Goal: Task Accomplishment & Management: Use online tool/utility

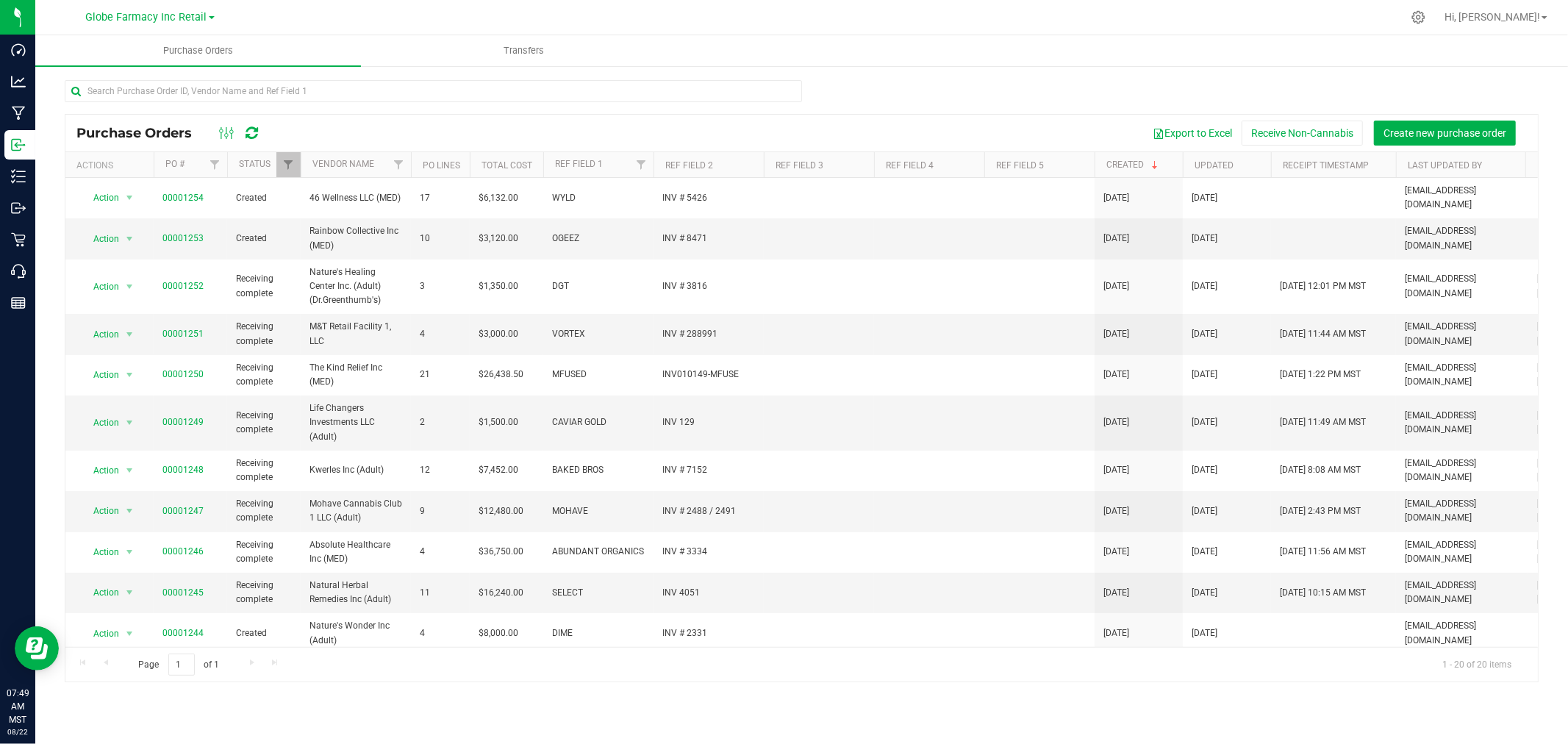
click at [741, 105] on div at bounding box center [433, 97] width 738 height 34
click at [250, 133] on icon at bounding box center [251, 132] width 13 height 14
click at [252, 131] on icon at bounding box center [251, 132] width 13 height 14
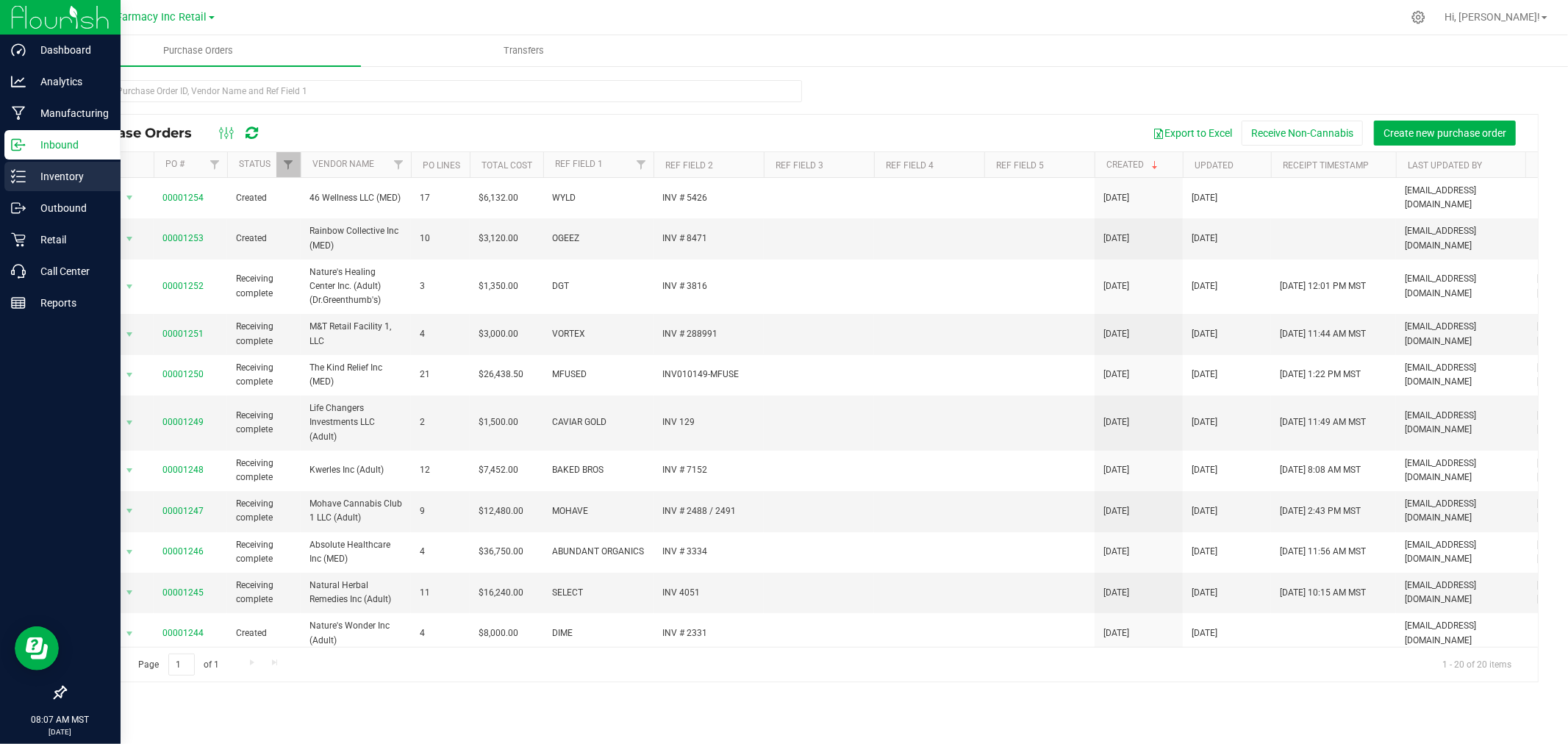
click at [24, 178] on icon at bounding box center [18, 176] width 14 height 14
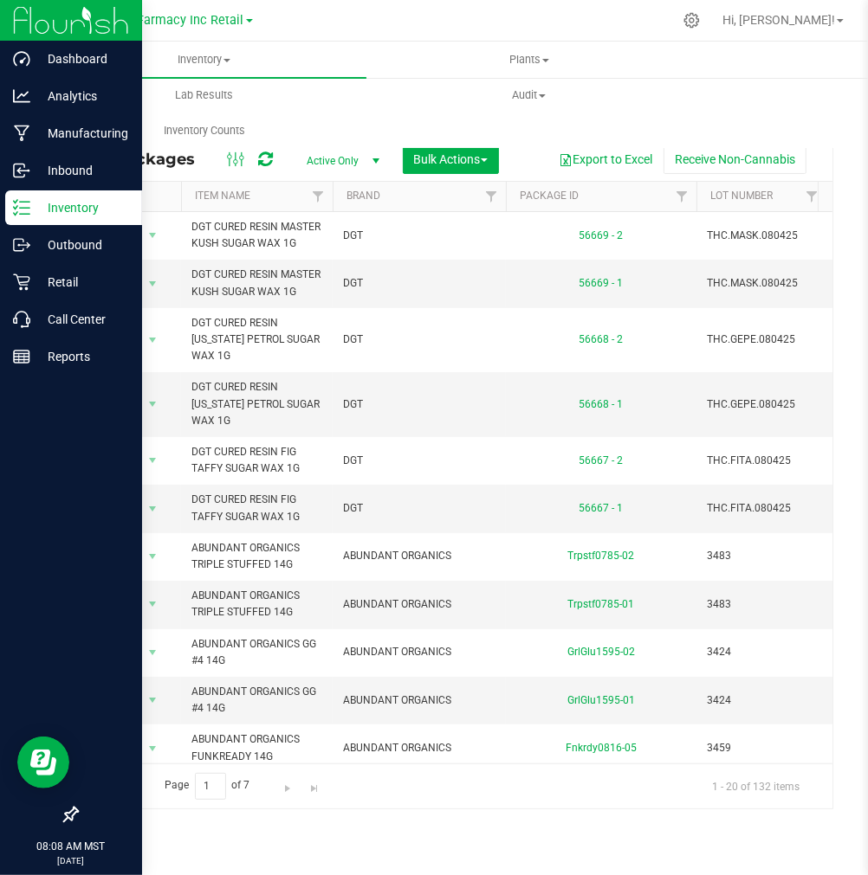
click at [690, 69] on link "Plants All plants Waste log" at bounding box center [528, 60] width 325 height 36
click at [42, 236] on p "Outbound" at bounding box center [82, 245] width 104 height 21
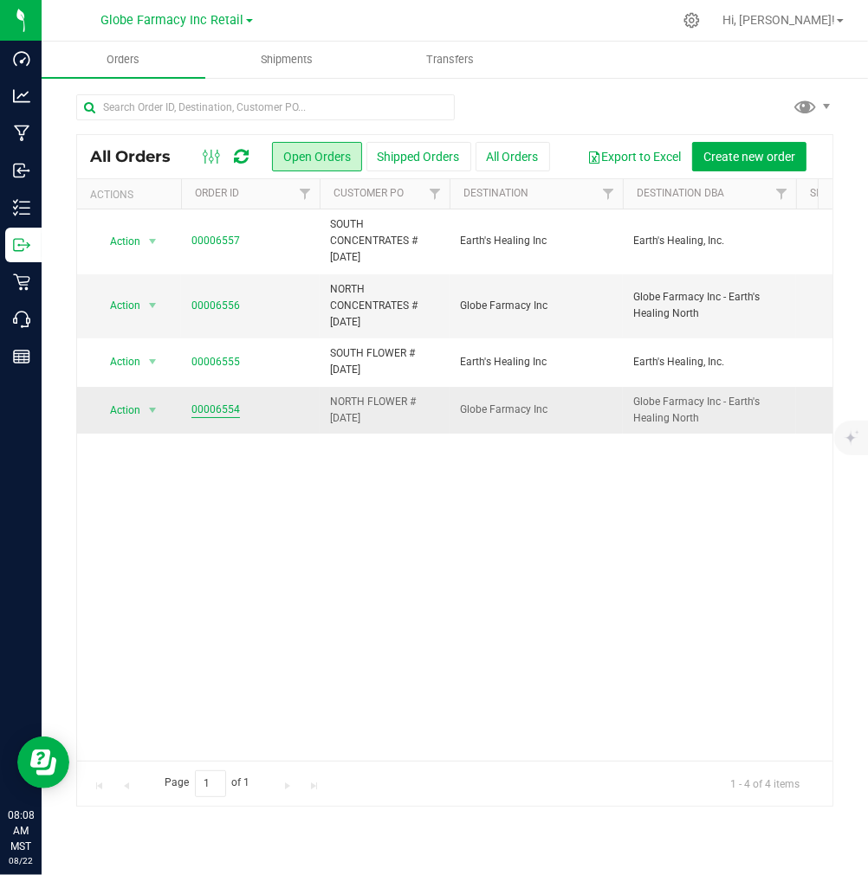
click at [192, 405] on link "00006554" at bounding box center [215, 410] width 48 height 16
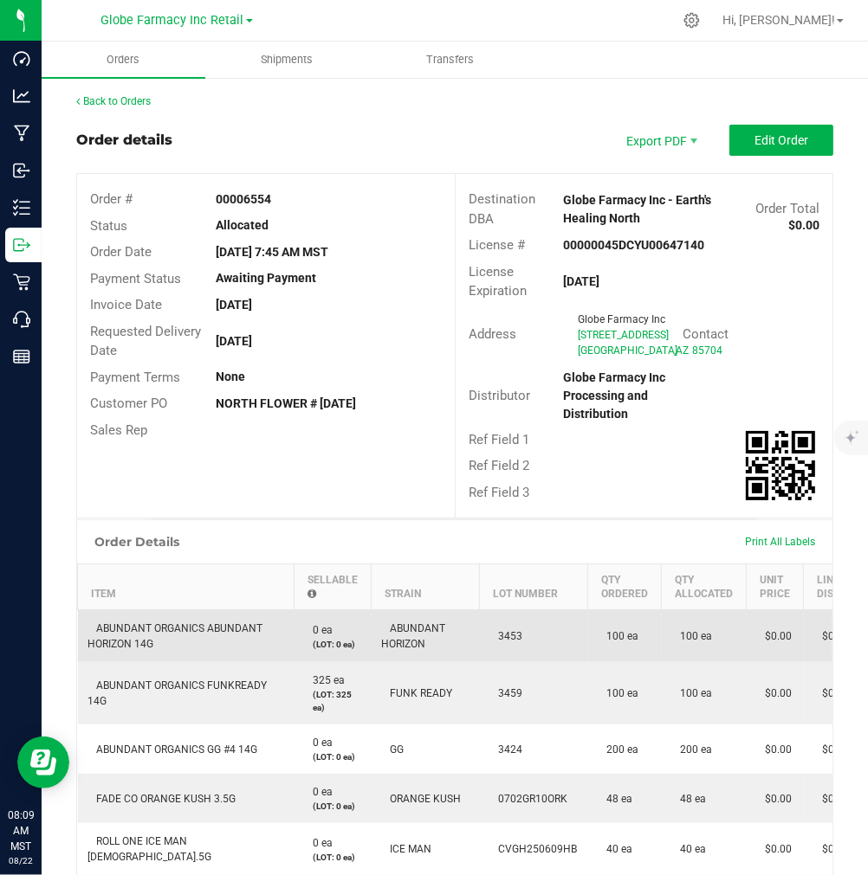
click at [186, 650] on span "ABUNDANT ORGANICS ABUNDANT HORIZON 14G" at bounding box center [175, 637] width 175 height 28
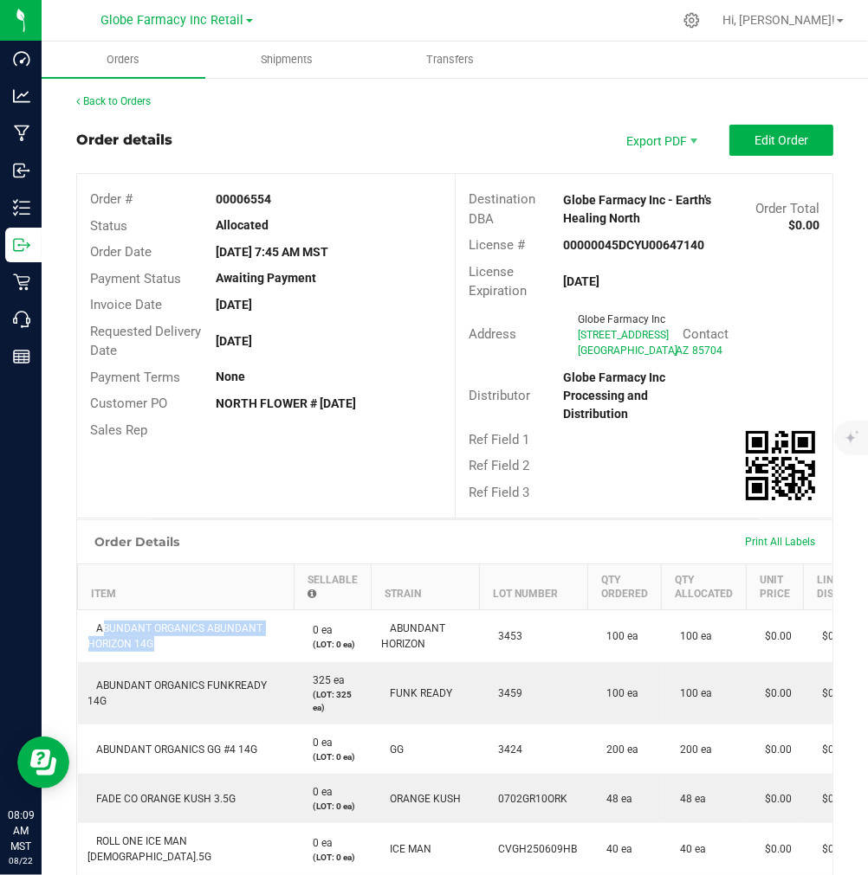
copy span "ABUNDANT ORGANICS ABUNDANT HORIZON 14G"
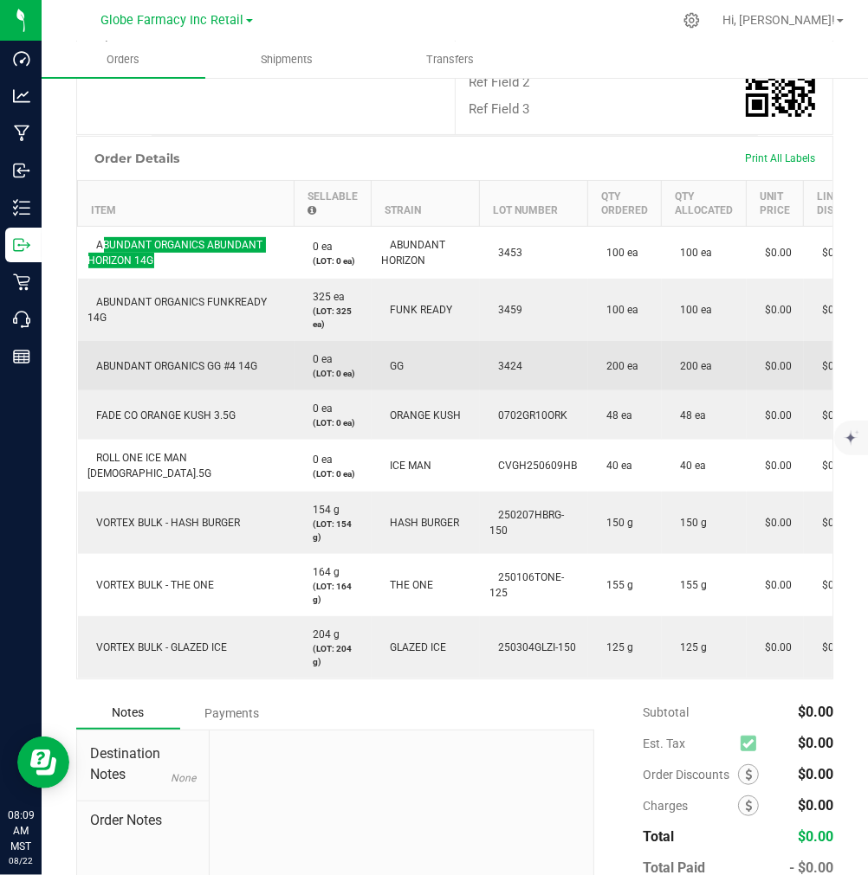
scroll to position [384, 0]
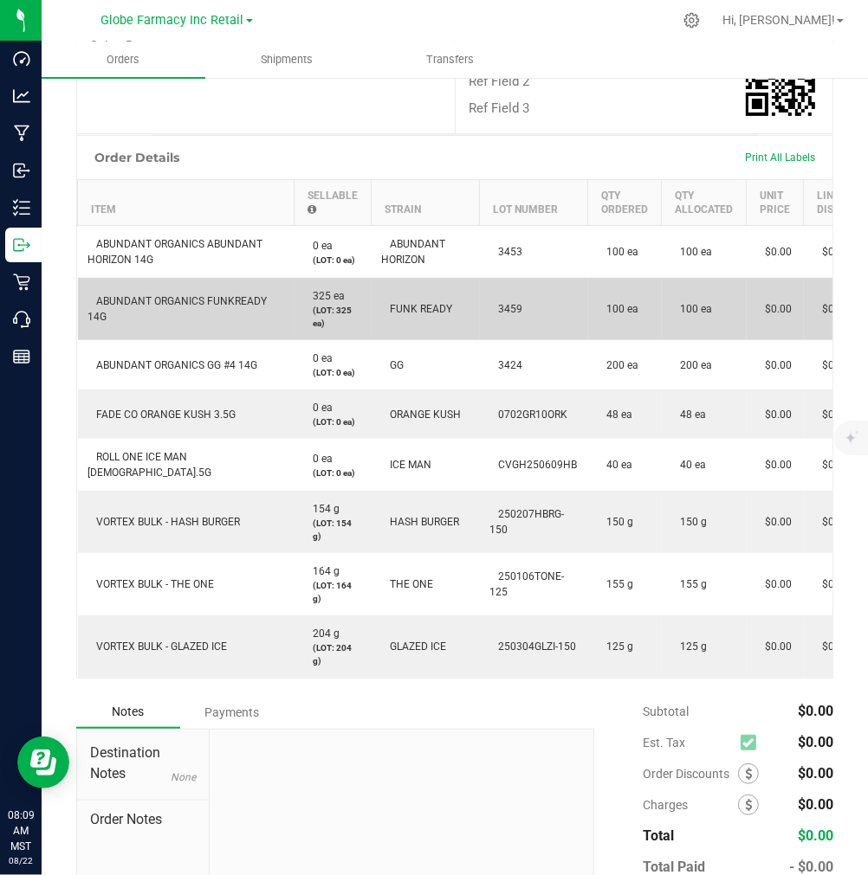
click at [216, 323] on span "ABUNDANT ORGANICS FUNKREADY 14G" at bounding box center [177, 309] width 179 height 28
copy span "ABUNDANT ORGANICS FUNKREADY 14G"
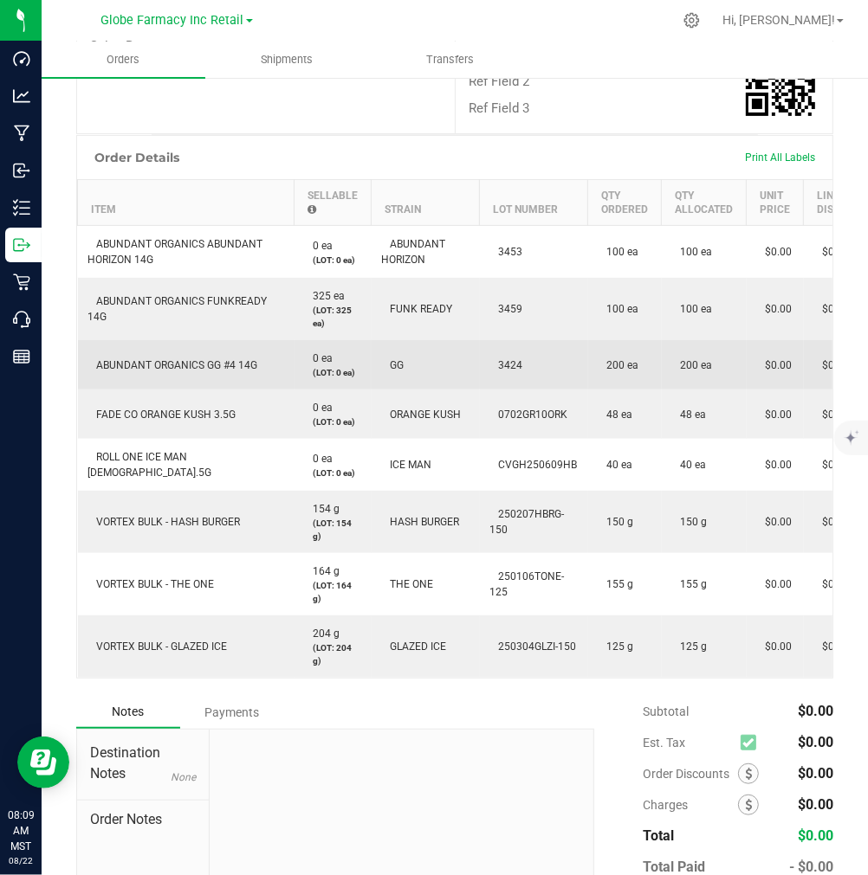
click at [213, 371] on span "ABUNDANT ORGANICS GG #4 14G" at bounding box center [173, 365] width 170 height 12
click at [215, 371] on span "ABUNDANT ORGANICS GG #4 14G" at bounding box center [173, 365] width 170 height 12
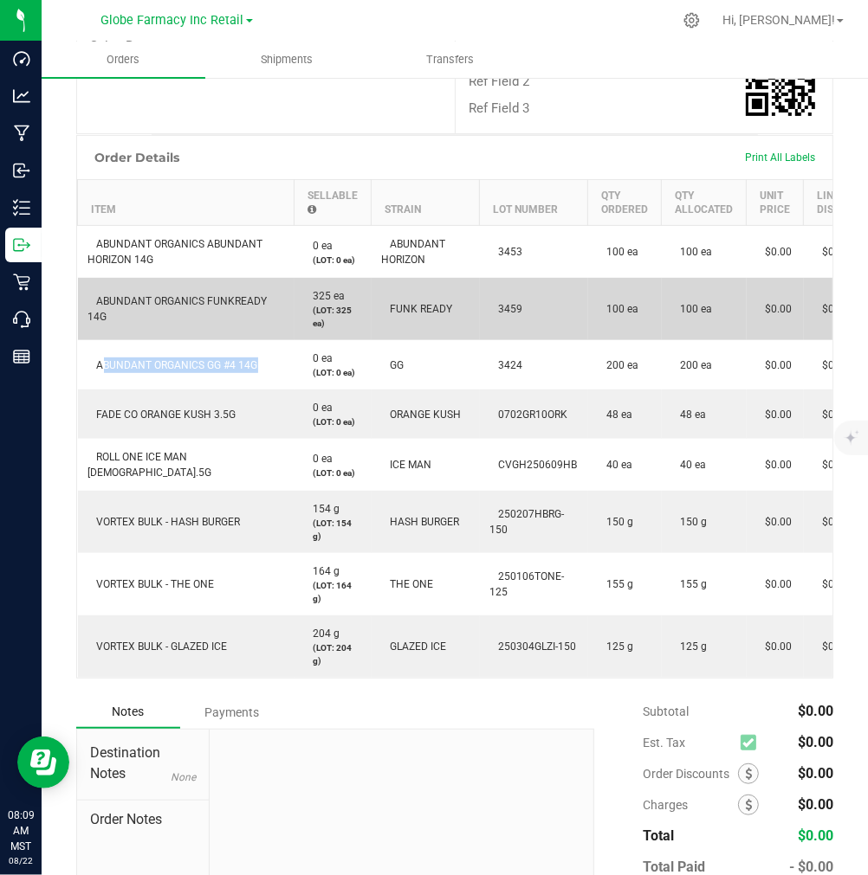
copy span "ABUNDANT ORGANICS GG #4 14G"
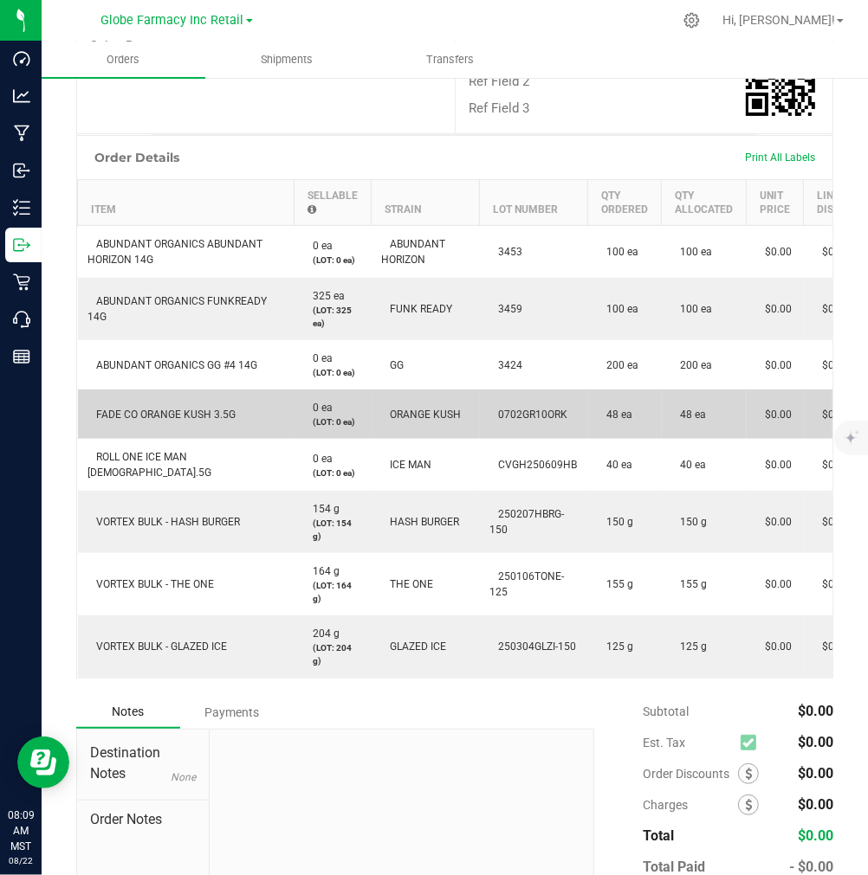
click at [141, 421] on span "FADE CO ORANGE KUSH 3.5G" at bounding box center [162, 415] width 148 height 12
copy span "FADE CO ORANGE KUSH 3.5G"
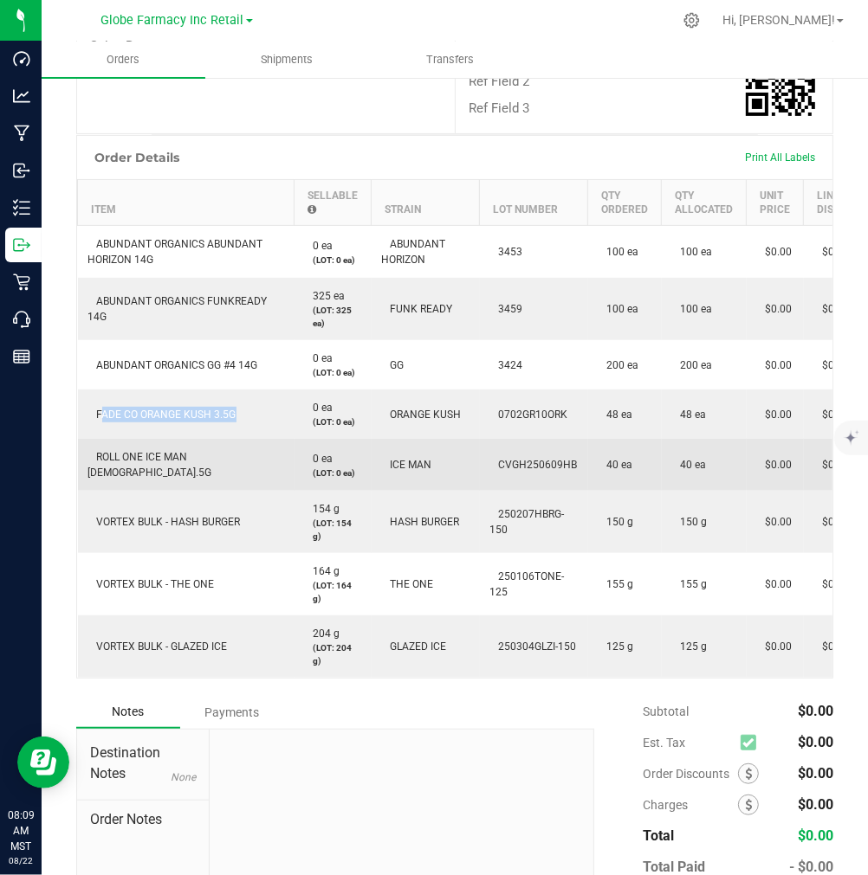
click at [166, 479] on span "ROLL ONE ICE MAN [DEMOGRAPHIC_DATA].5G" at bounding box center [150, 465] width 124 height 28
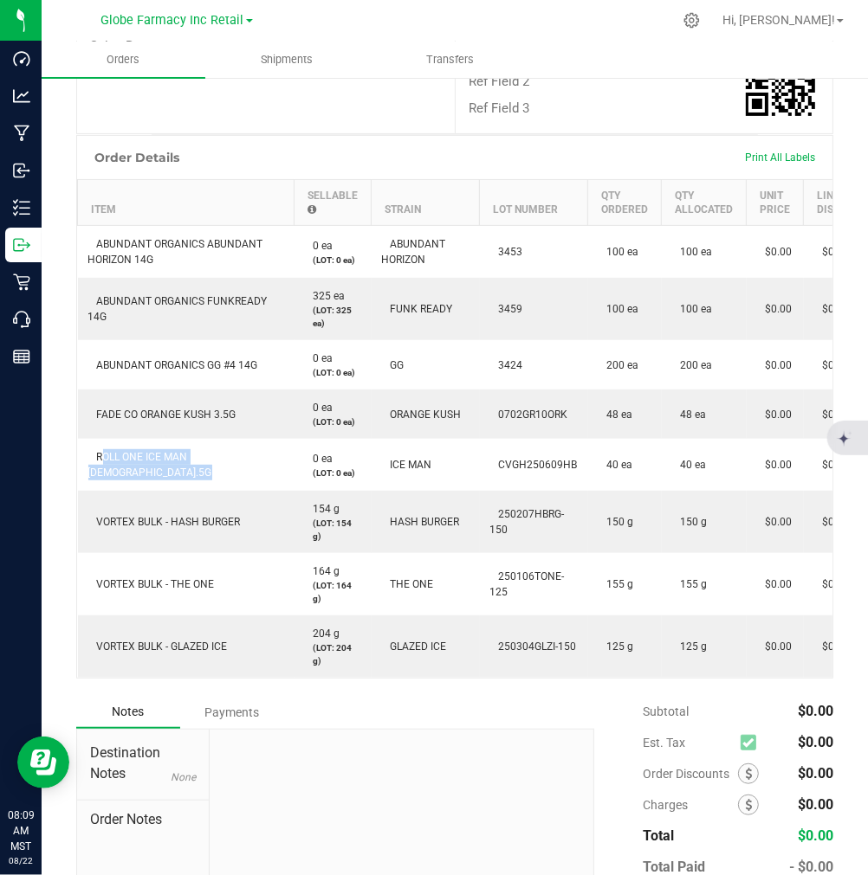
copy span "ROLL ONE ICE MAN [DEMOGRAPHIC_DATA].5G"
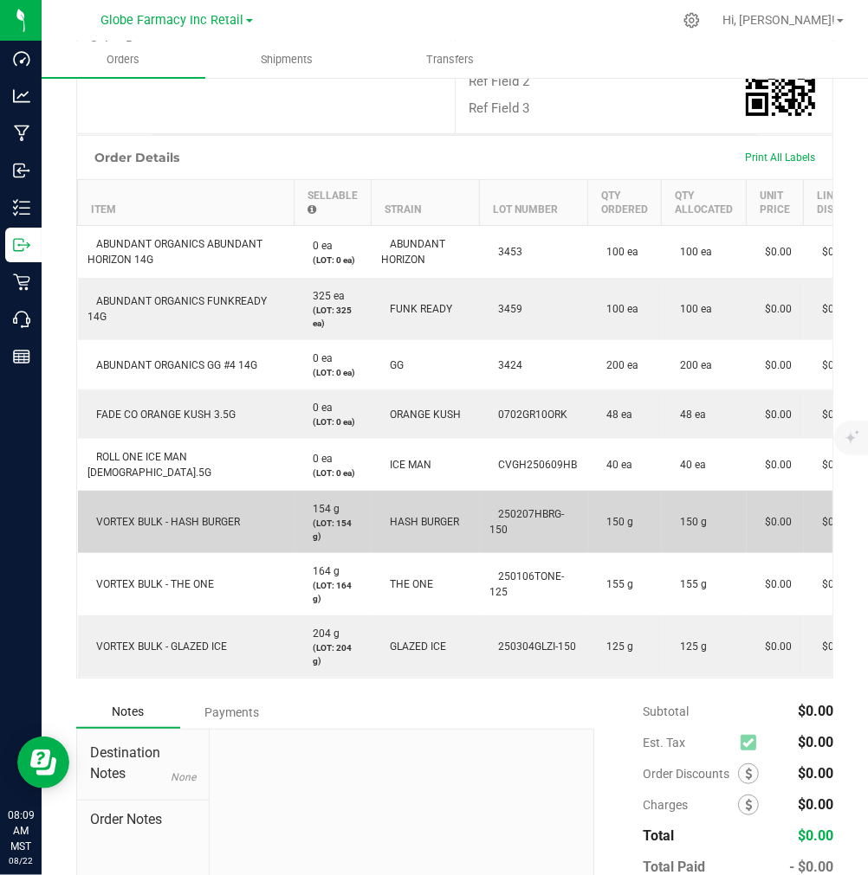
click at [185, 528] on span "VORTEX BULK - HASH BURGER" at bounding box center [164, 522] width 152 height 12
click at [186, 528] on span "VORTEX BULK - HASH BURGER" at bounding box center [164, 522] width 152 height 12
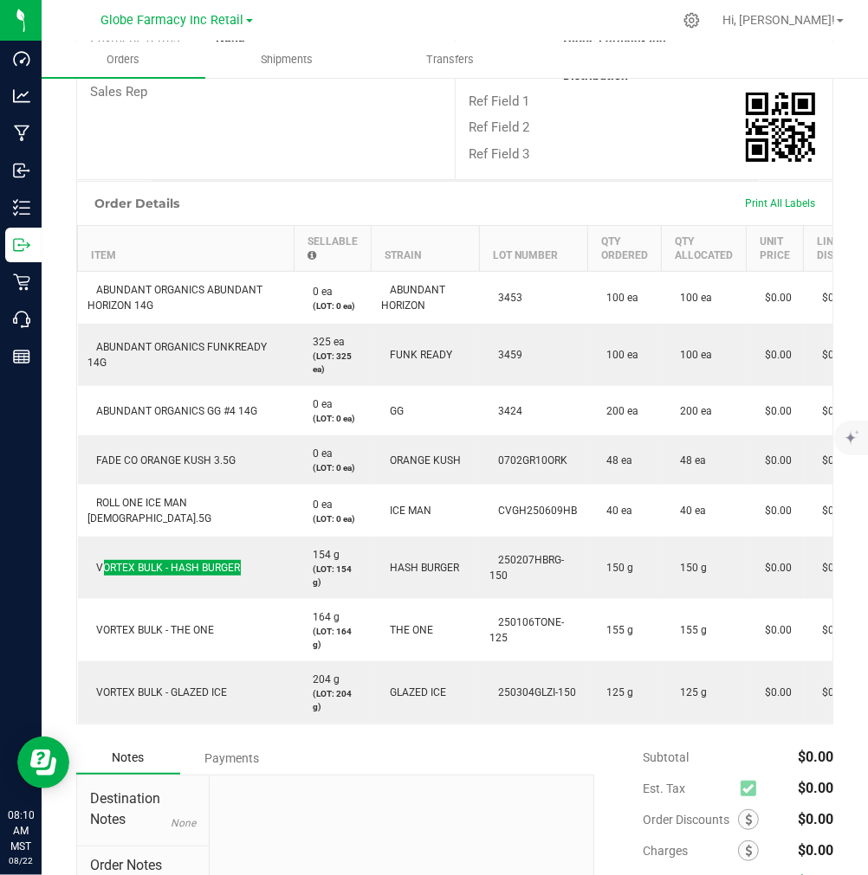
scroll to position [0, 0]
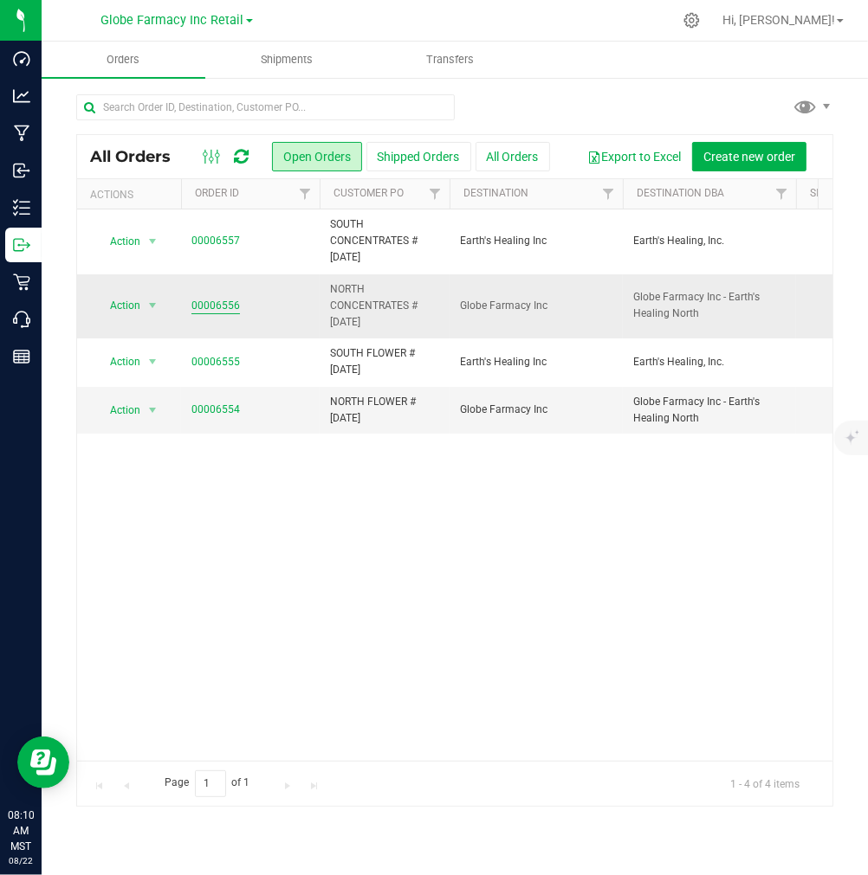
click at [204, 305] on link "00006556" at bounding box center [215, 306] width 48 height 16
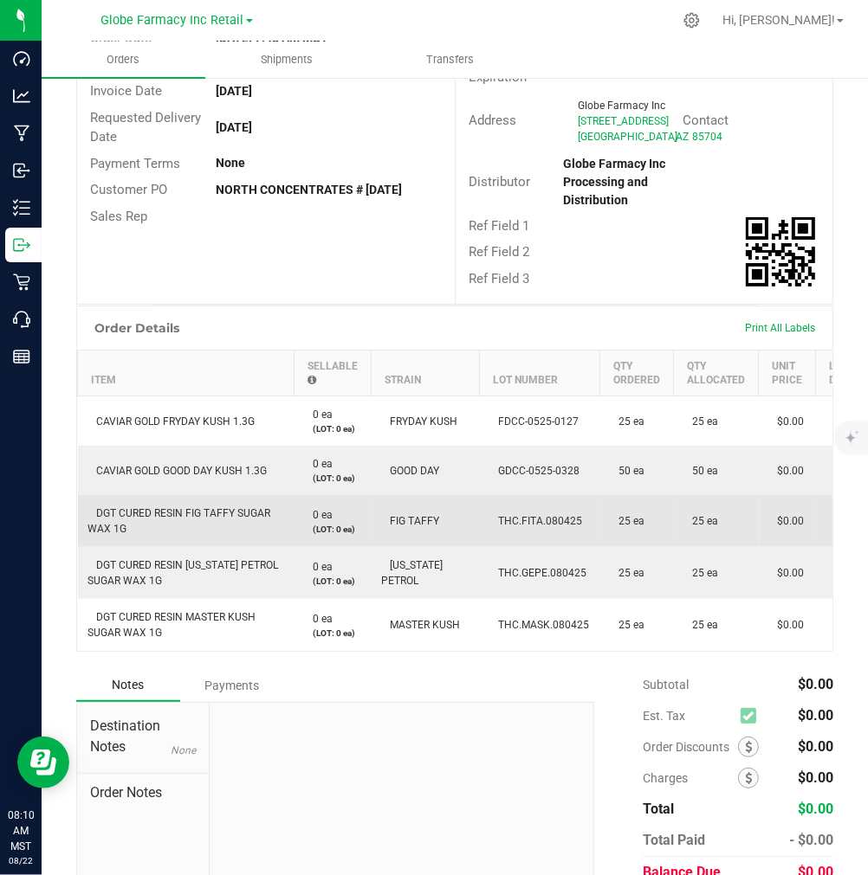
scroll to position [288, 0]
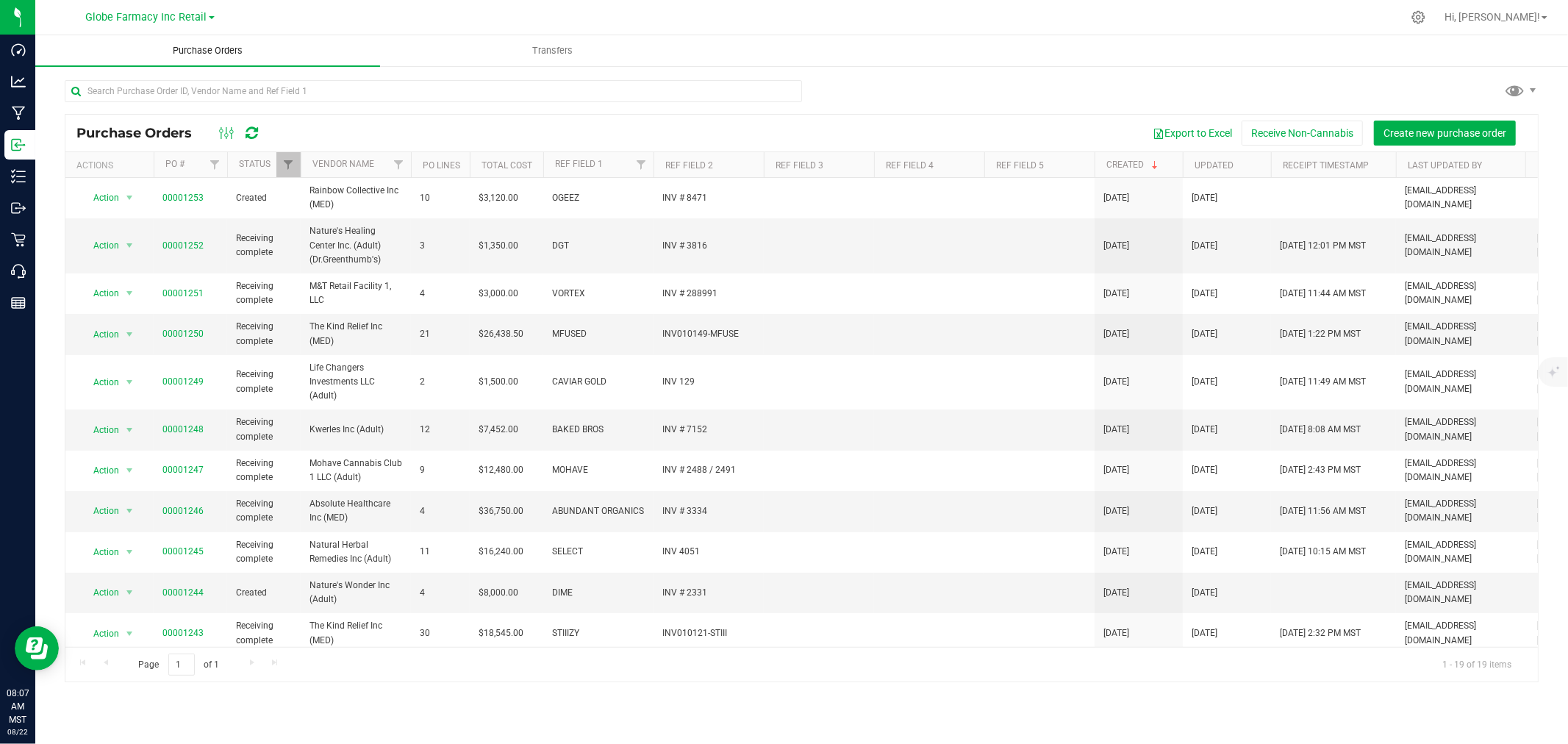
scroll to position [245, 0]
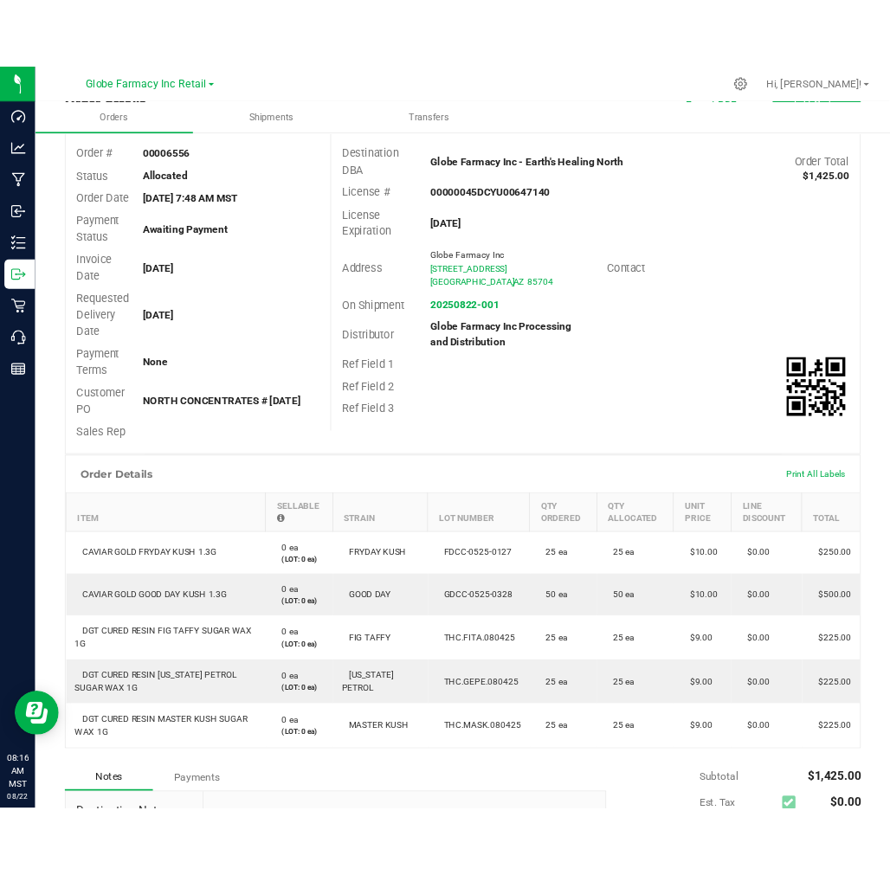
scroll to position [288, 0]
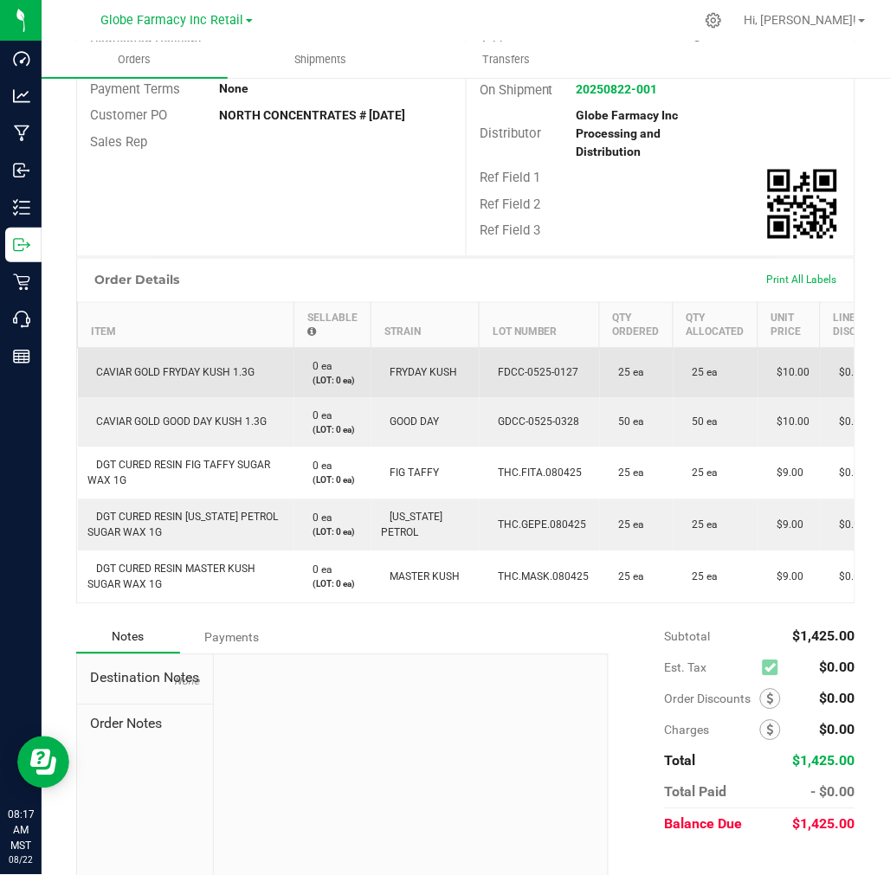
click at [559, 379] on span "FDCC-0525-0127" at bounding box center [534, 373] width 89 height 12
copy span "FDCC-0525-0127"
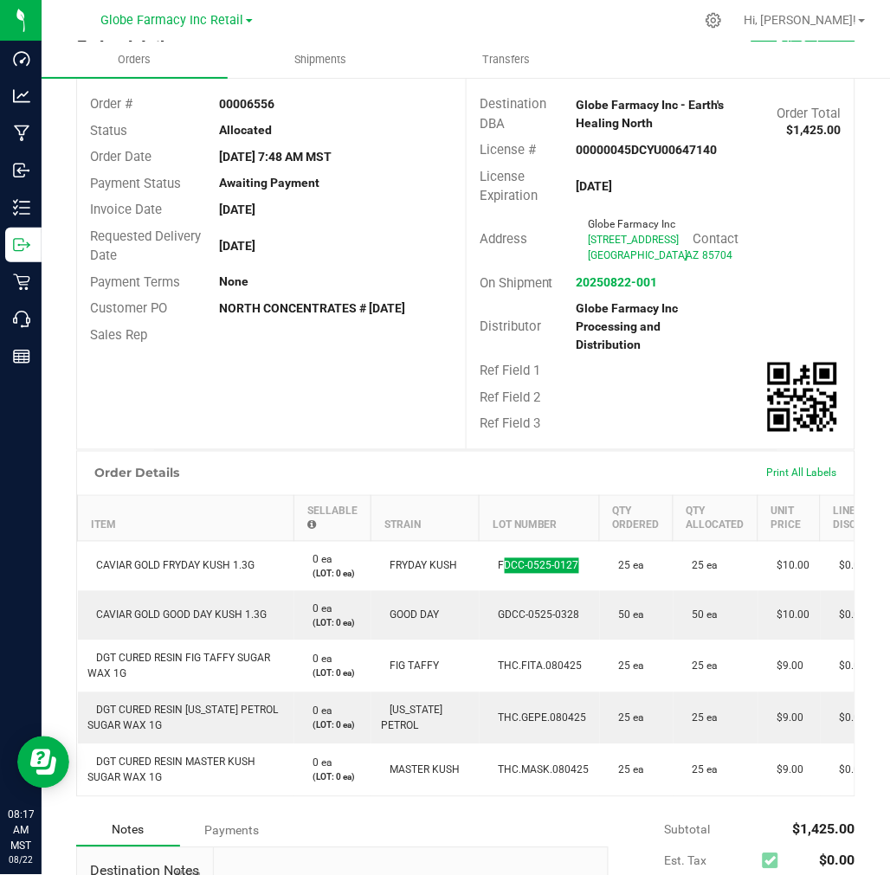
scroll to position [0, 0]
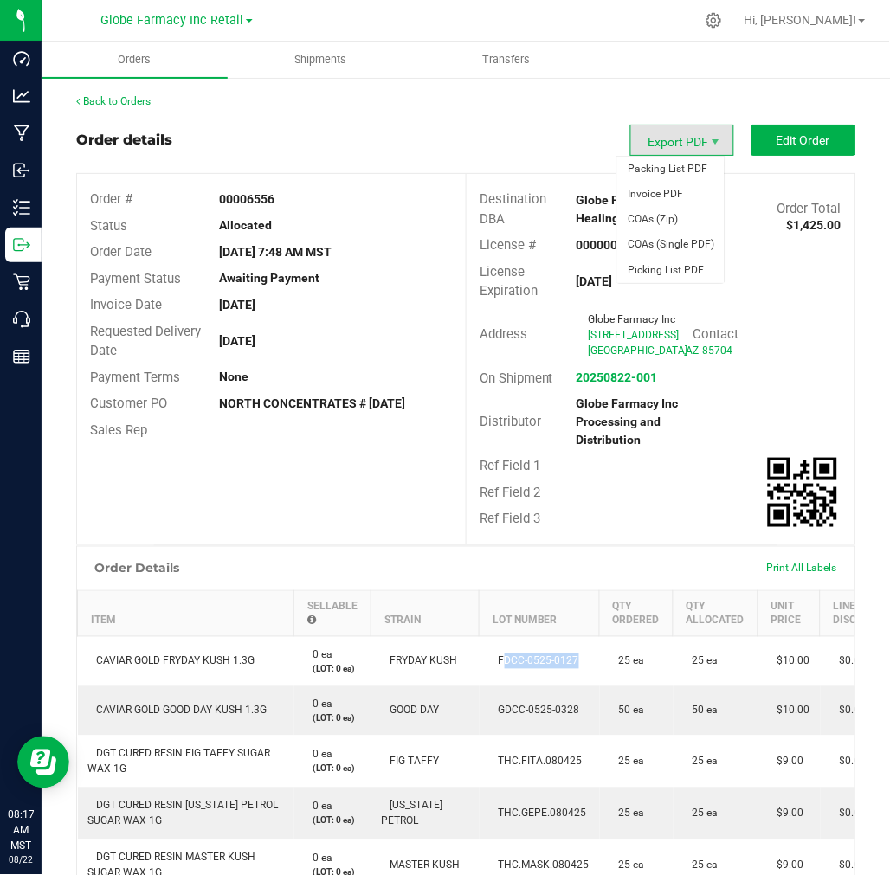
click at [673, 135] on span "Export PDF" at bounding box center [682, 140] width 104 height 31
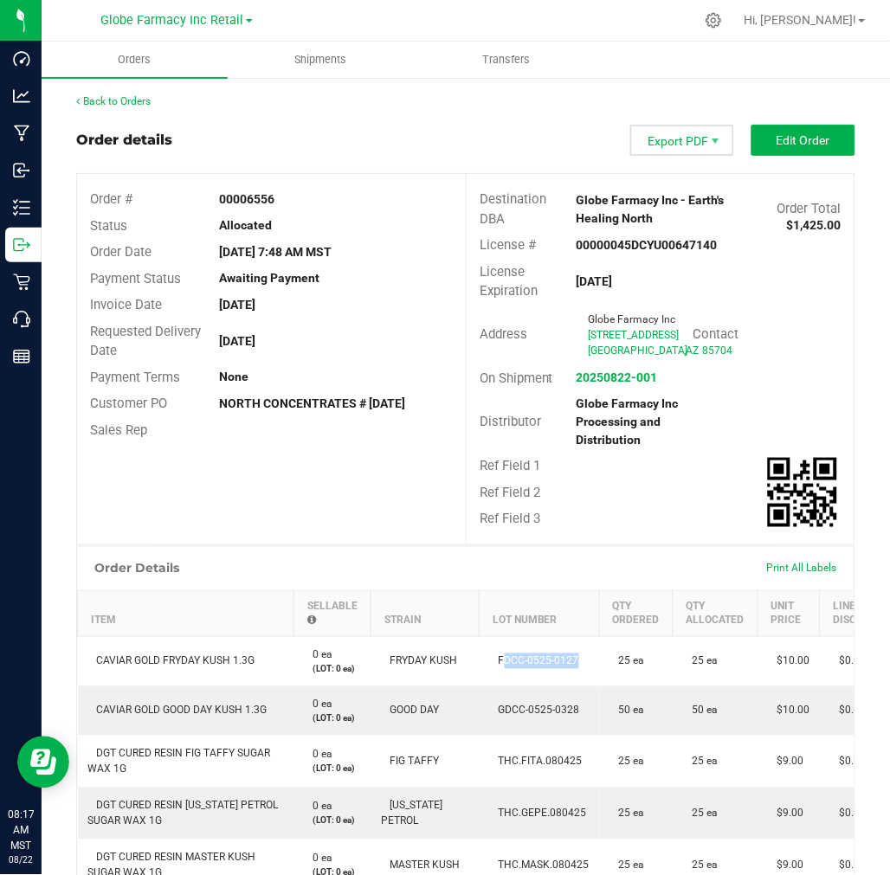
click at [670, 150] on span "Export PDF" at bounding box center [682, 140] width 104 height 31
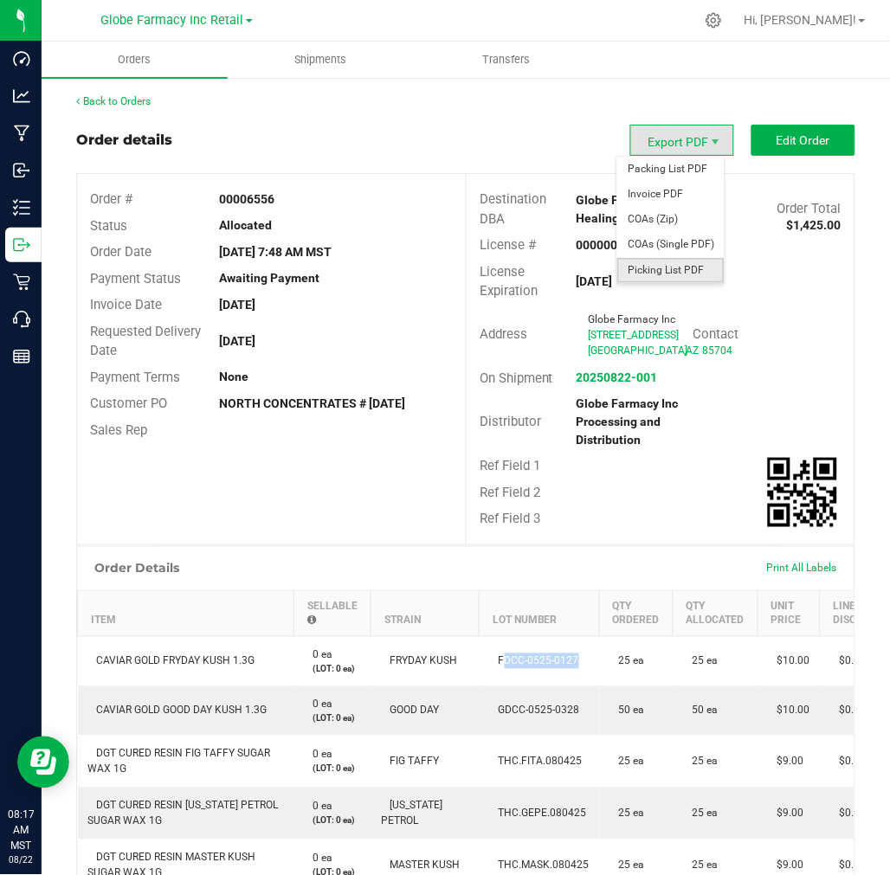
click at [675, 263] on span "Picking List PDF" at bounding box center [670, 270] width 107 height 25
